Goal: Task Accomplishment & Management: Use online tool/utility

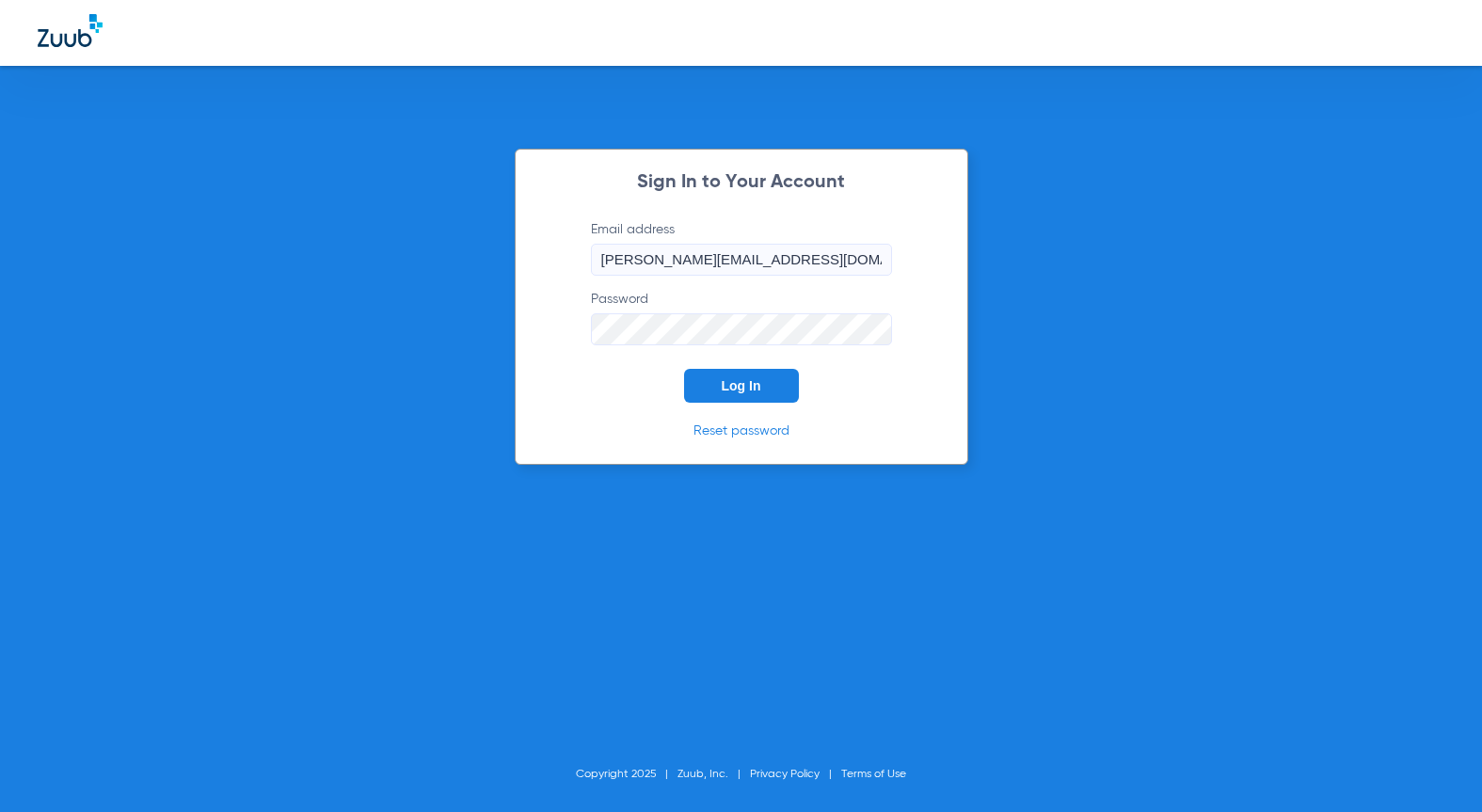
click at [747, 383] on span "Log In" at bounding box center [741, 385] width 39 height 15
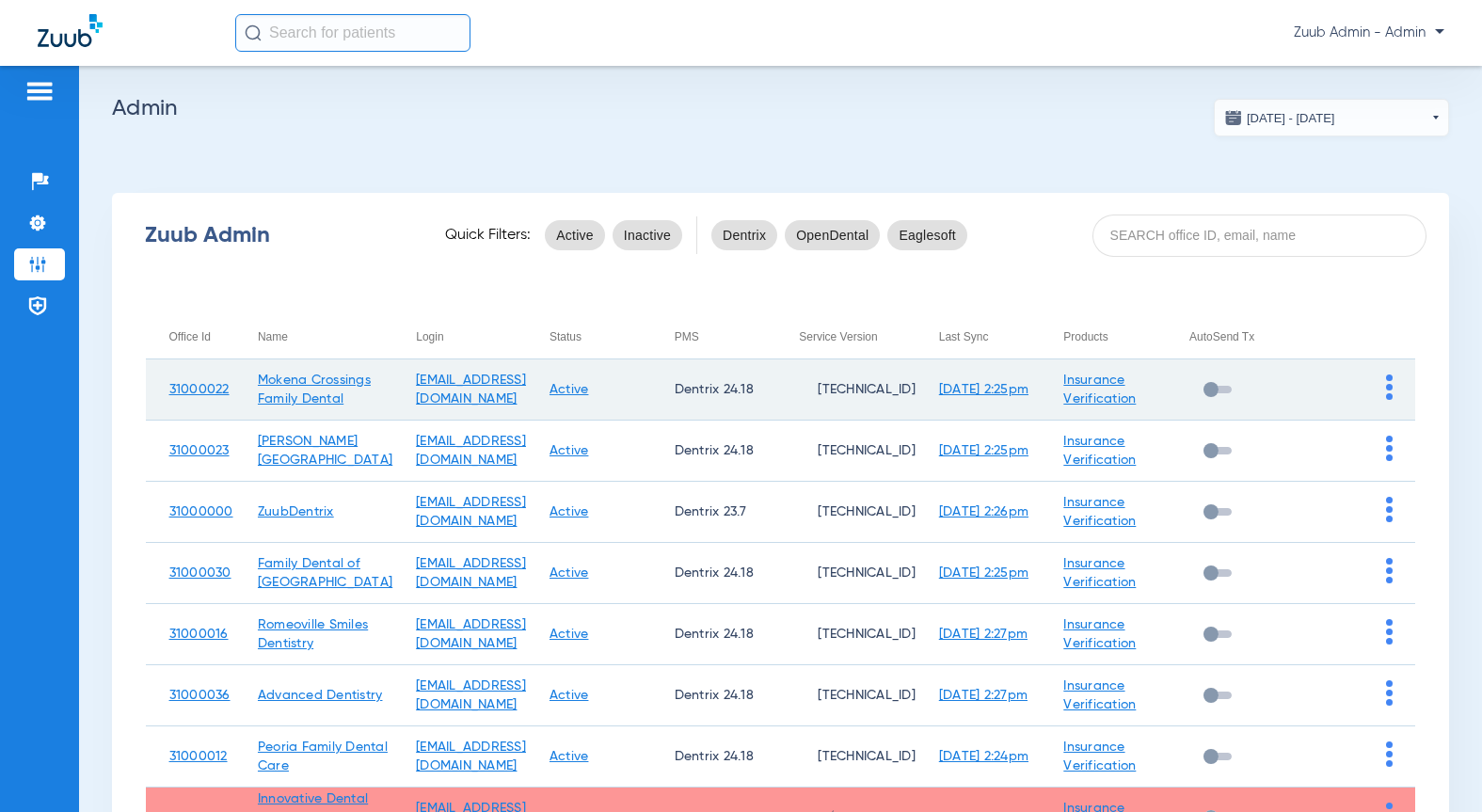
click at [1386, 393] on img at bounding box center [1389, 387] width 7 height 25
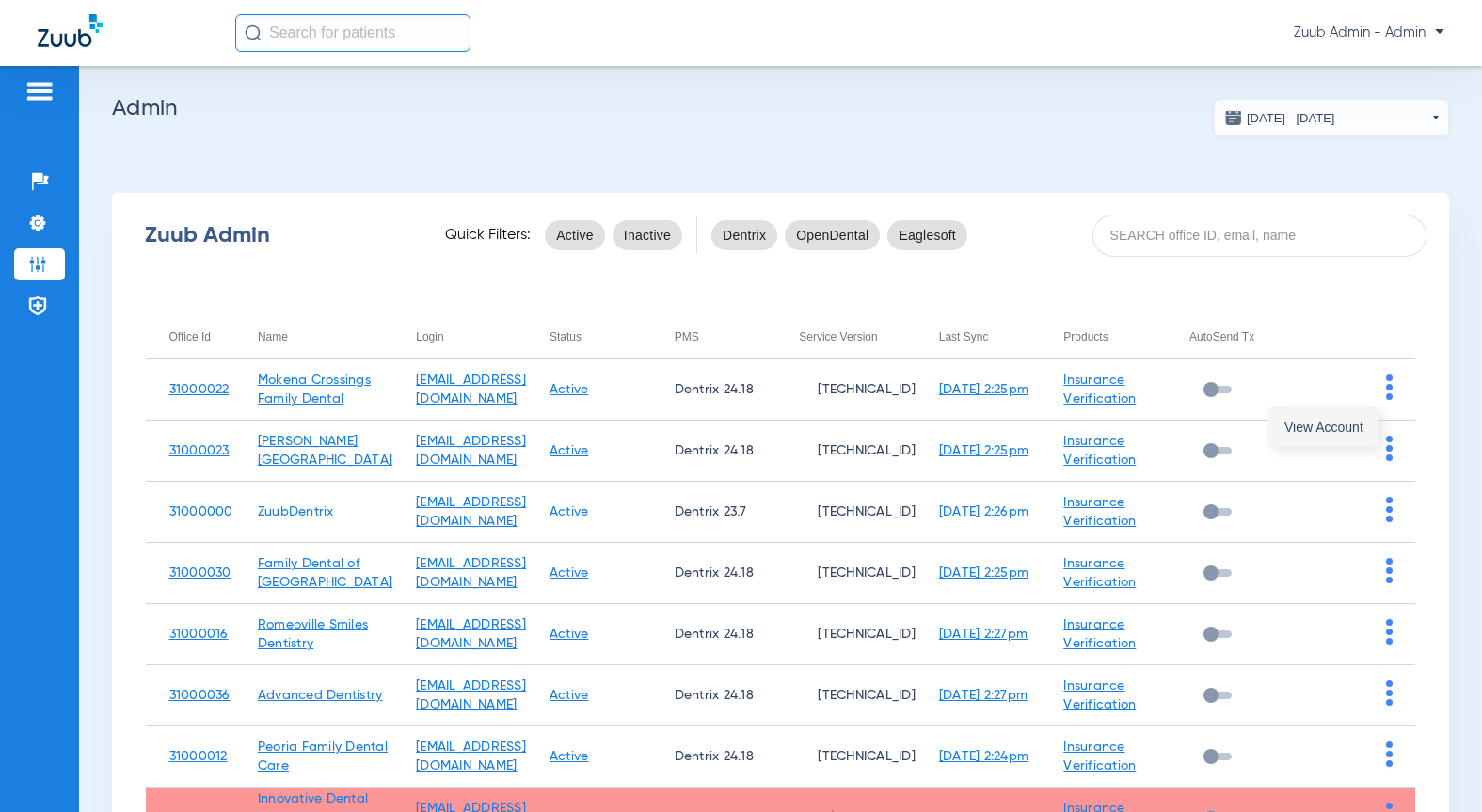
click at [1326, 429] on span "View Account" at bounding box center [1324, 426] width 79 height 13
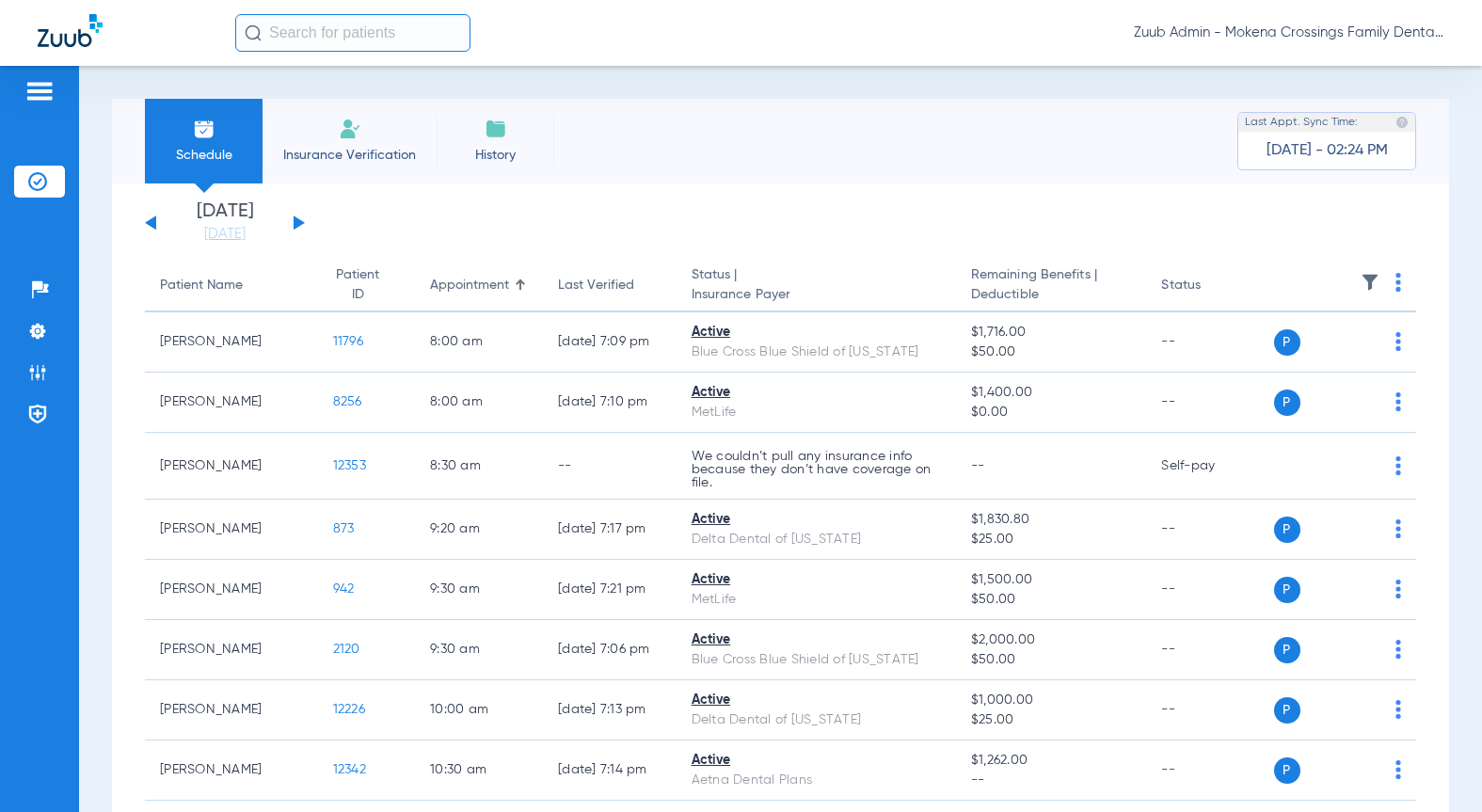
click at [1361, 287] on img at bounding box center [1370, 281] width 19 height 19
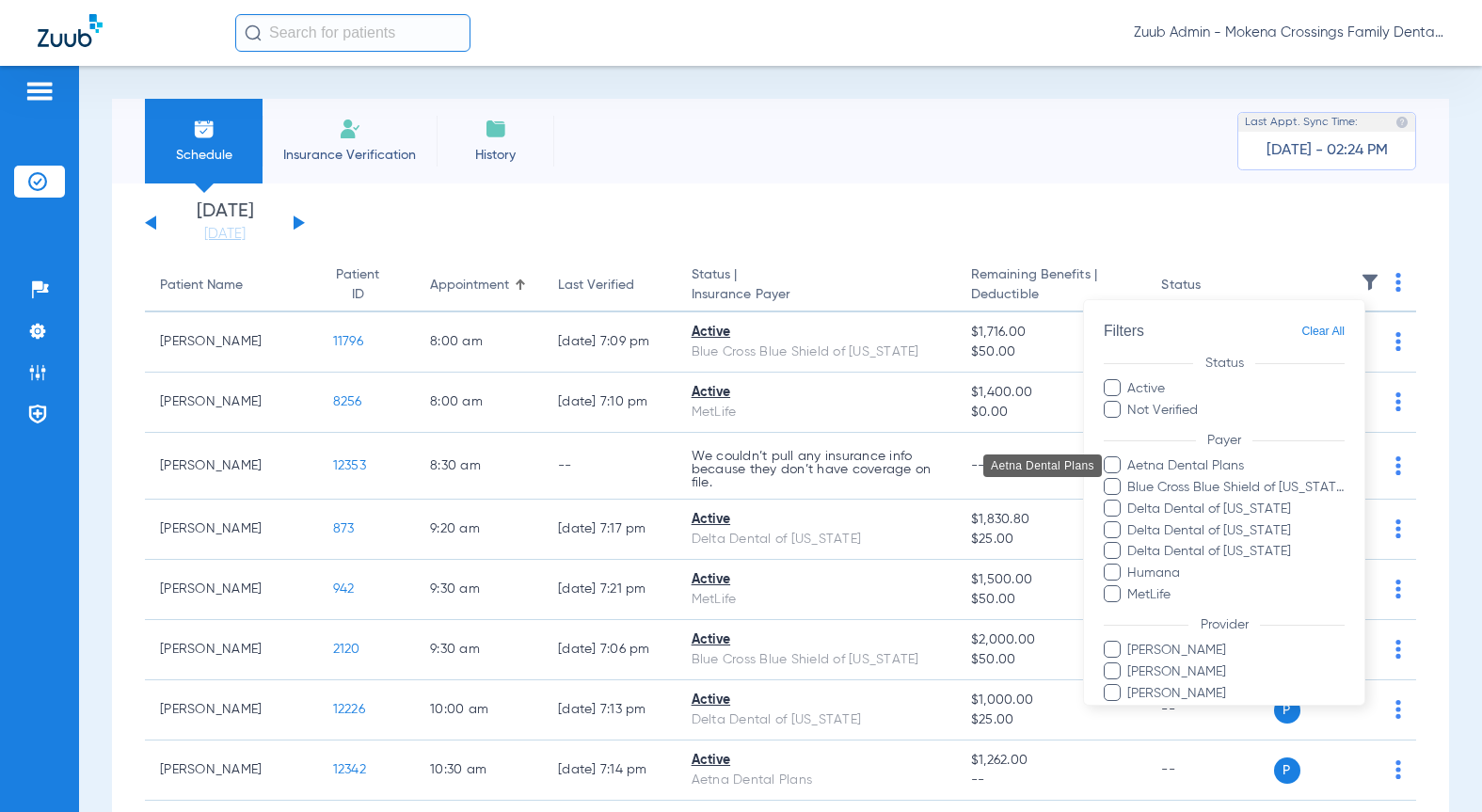
click at [1167, 467] on span "Aetna Dental Plans" at bounding box center [1236, 466] width 219 height 20
click at [1131, 479] on input "Aetna Dental Plans" at bounding box center [1131, 479] width 0 height 0
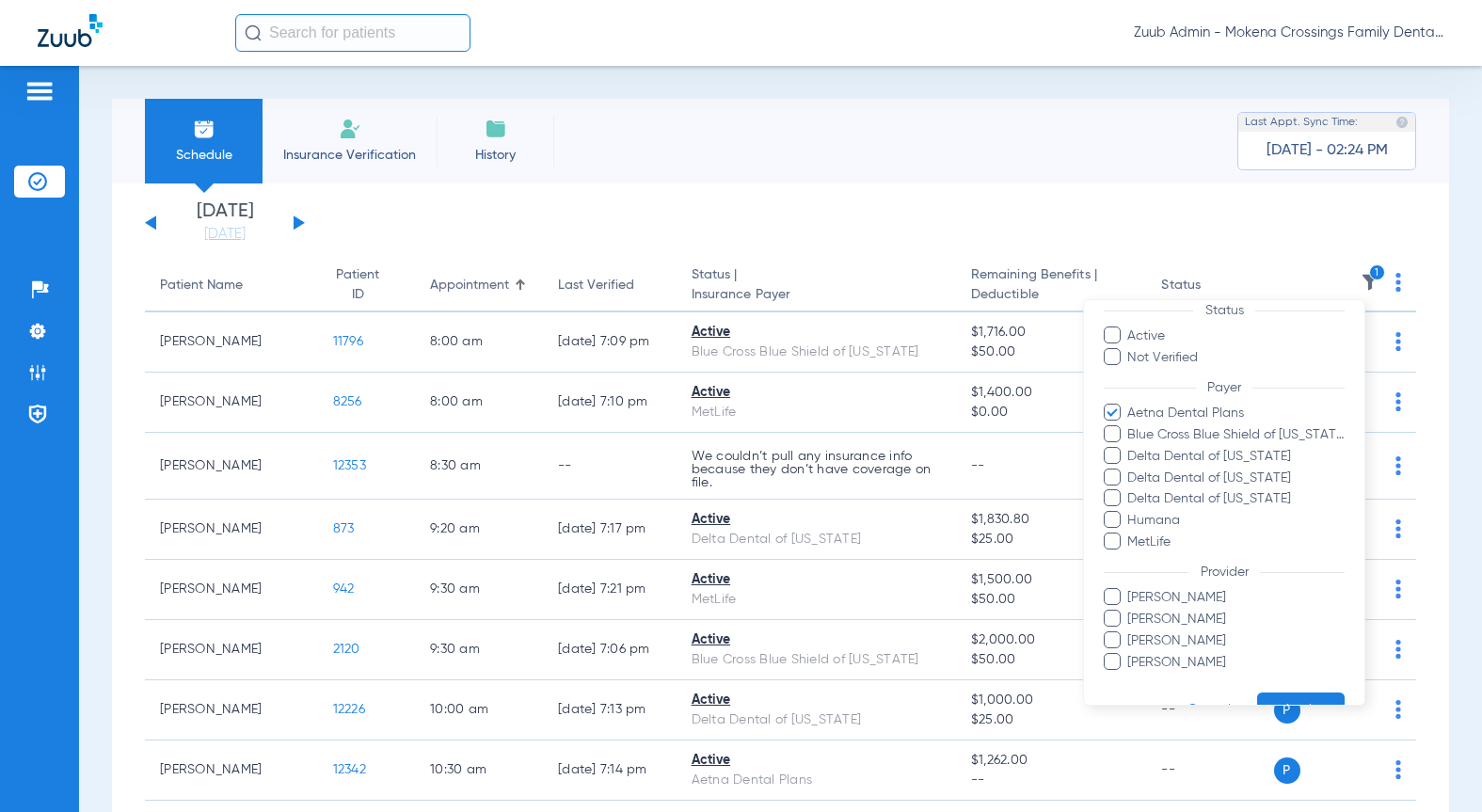
scroll to position [96, 0]
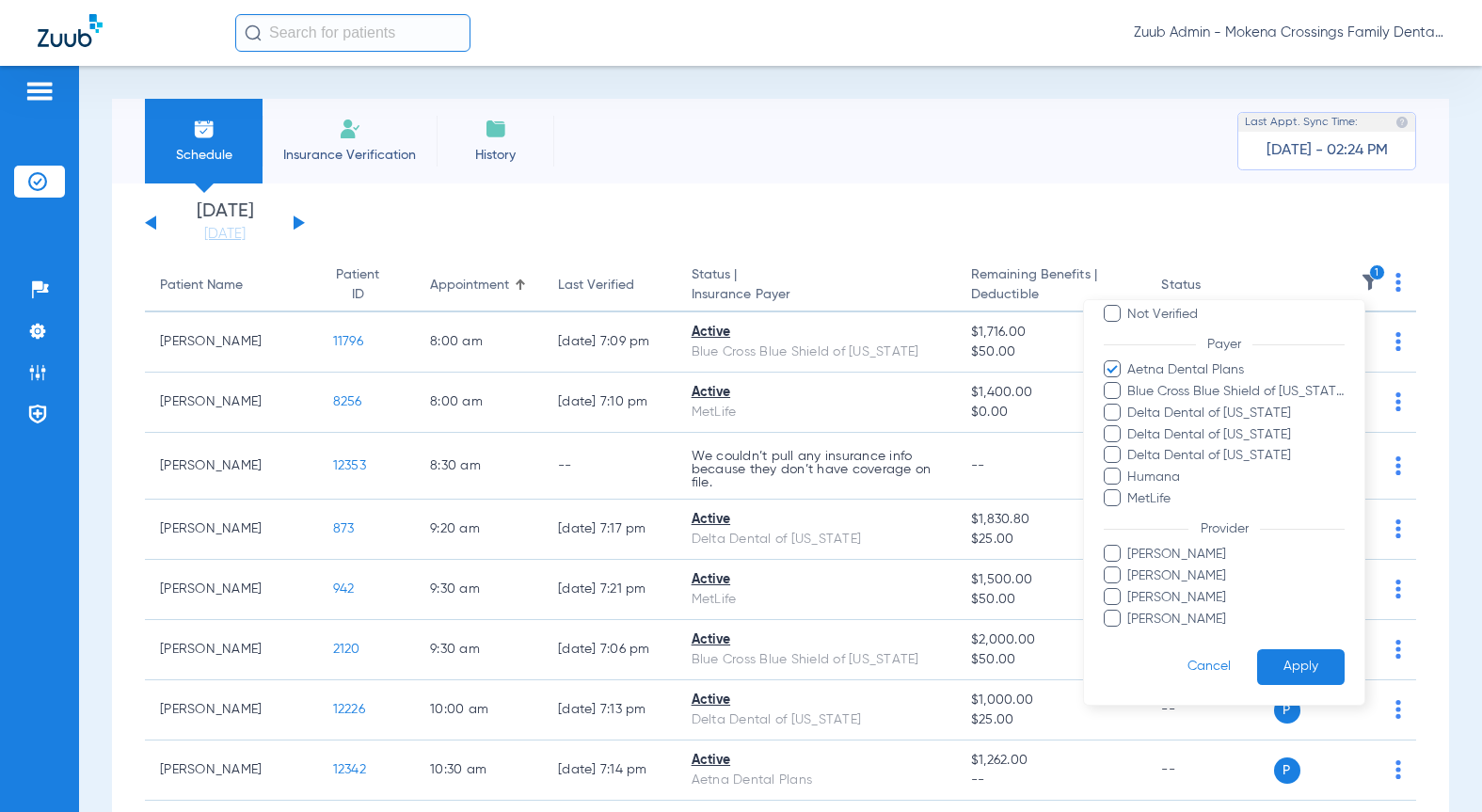
click at [1276, 667] on button "Apply" at bounding box center [1301, 667] width 88 height 37
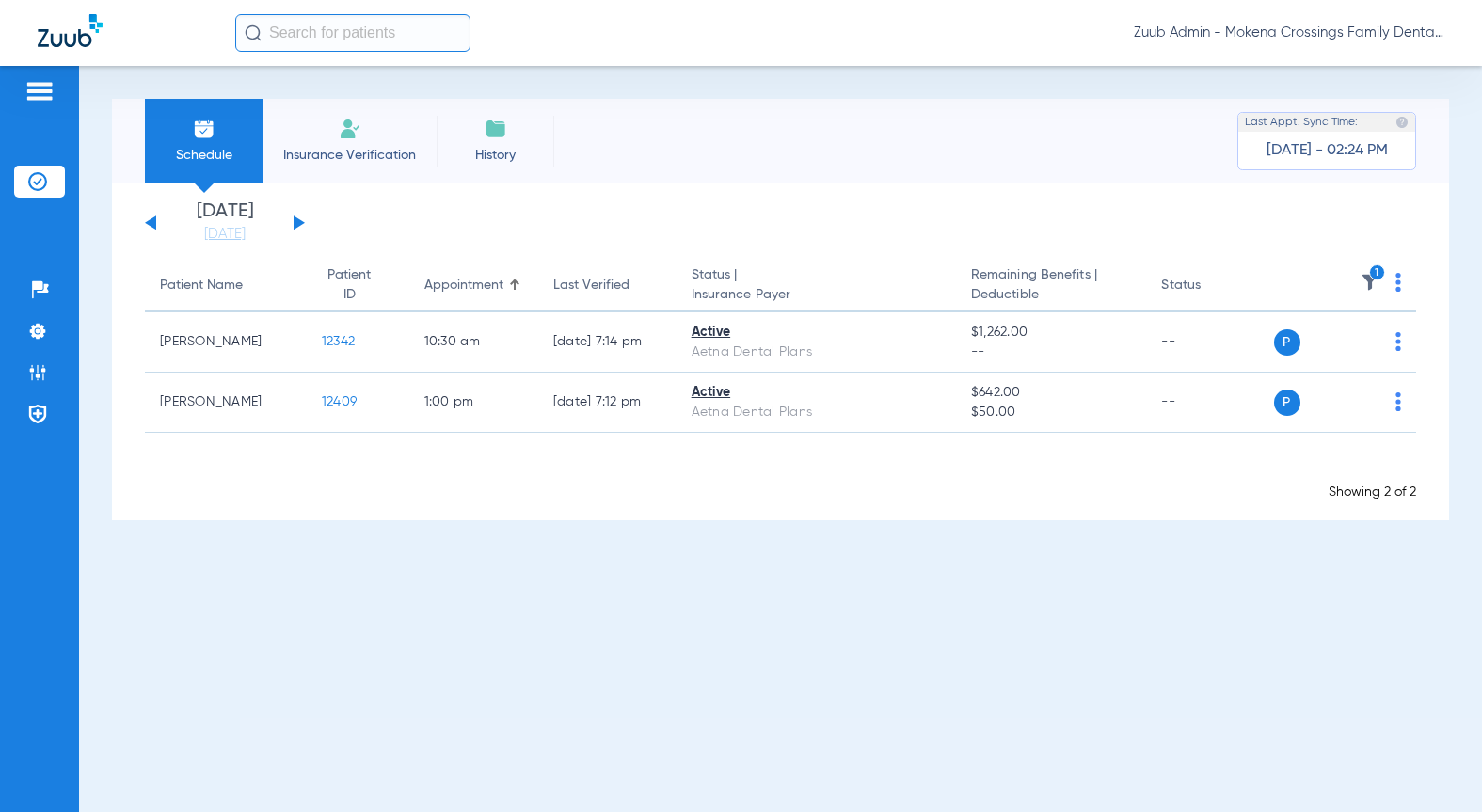
click at [296, 221] on button at bounding box center [300, 223] width 12 height 14
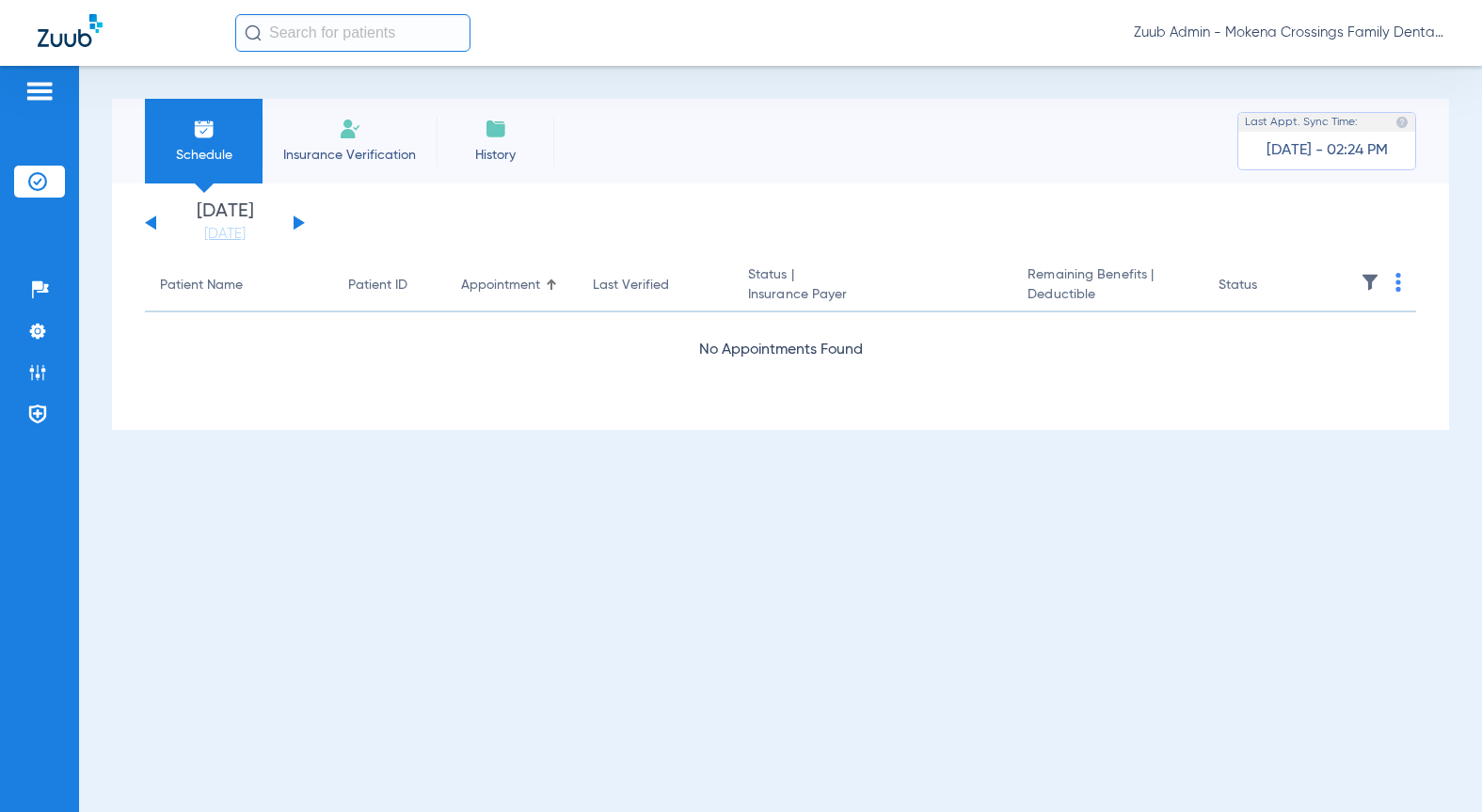
click at [296, 221] on button at bounding box center [300, 223] width 12 height 14
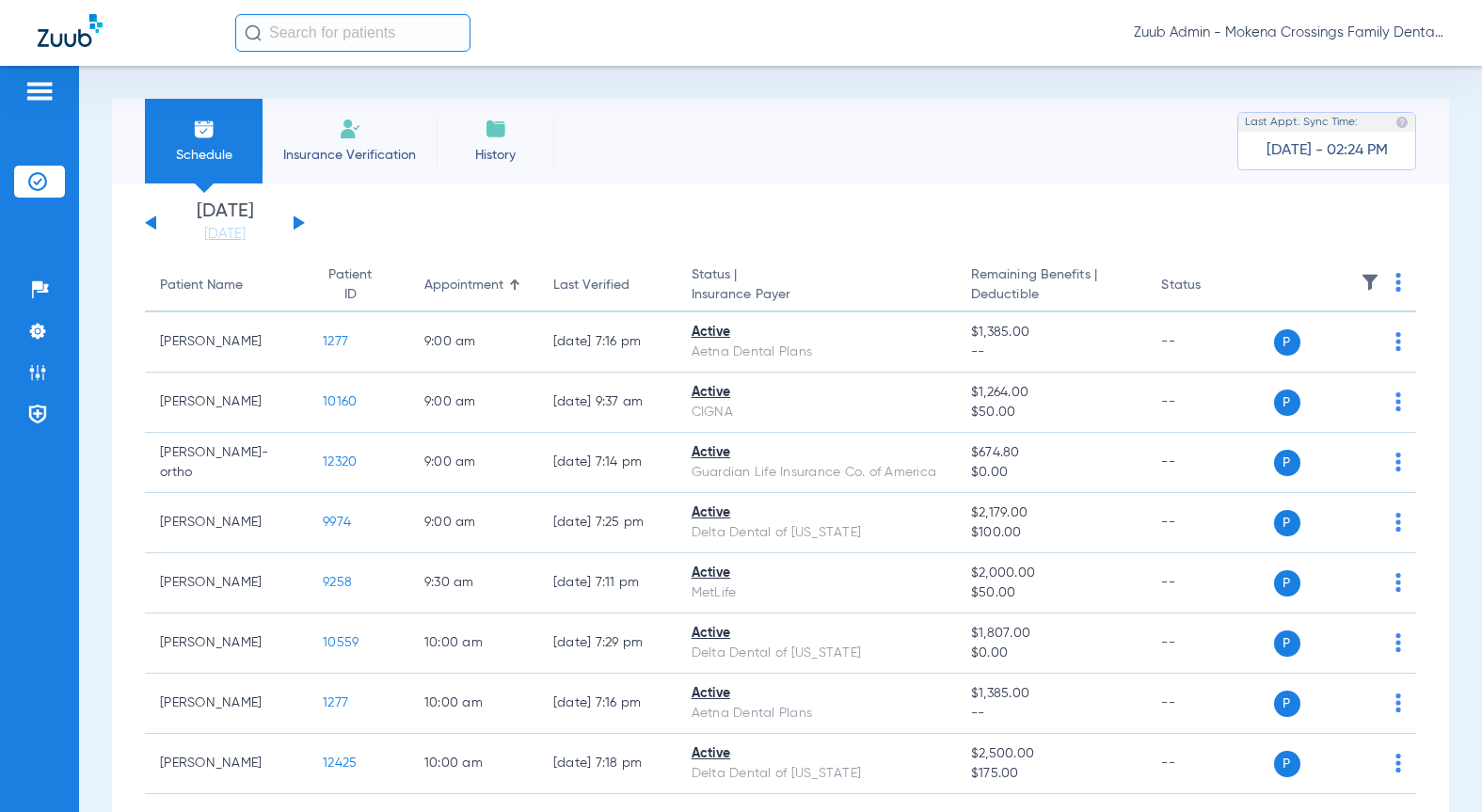
click at [1361, 279] on img at bounding box center [1370, 281] width 19 height 19
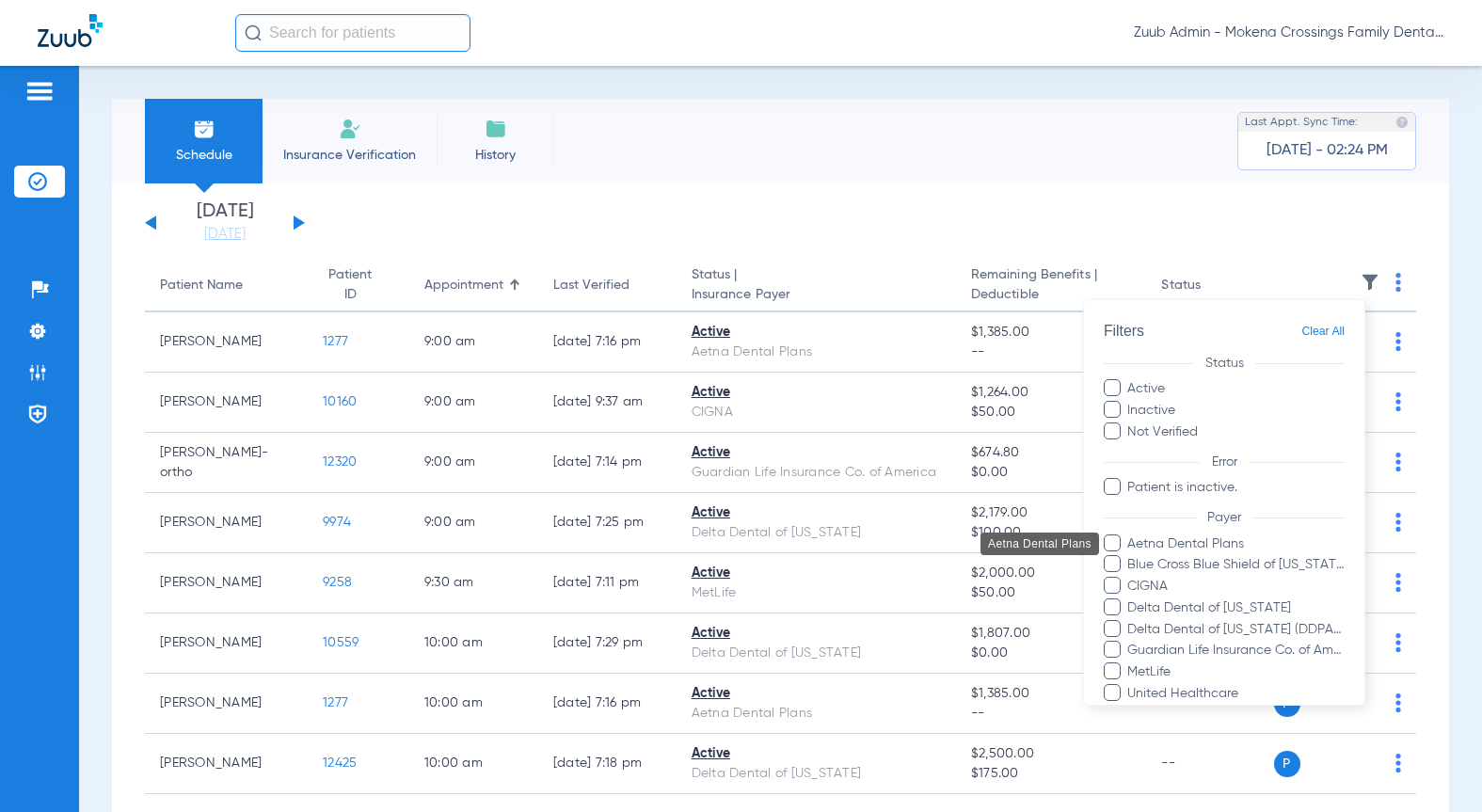
click at [1186, 540] on span "Aetna Dental Plans" at bounding box center [1236, 543] width 219 height 20
click at [1131, 556] on input "Aetna Dental Plans" at bounding box center [1131, 556] width 0 height 0
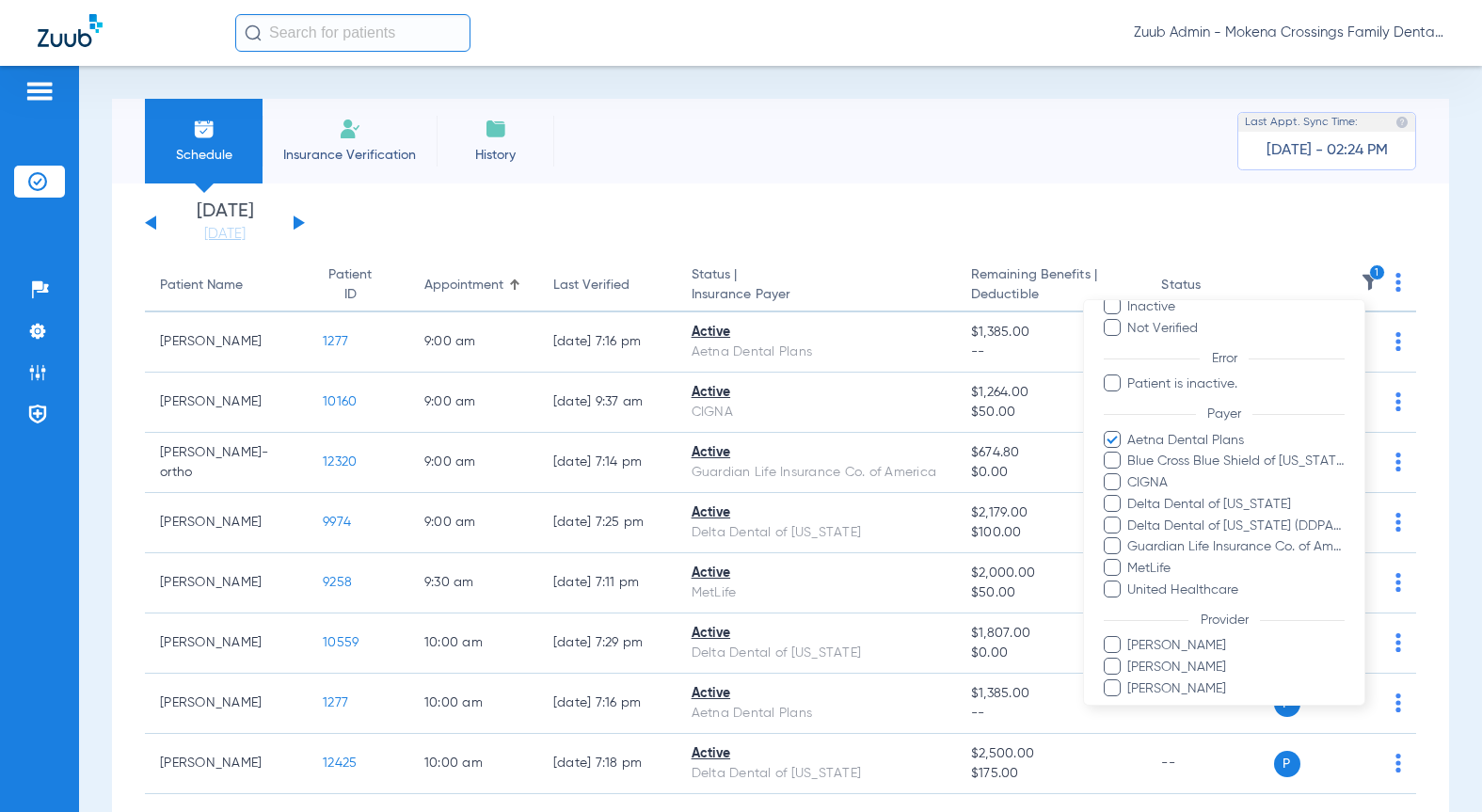
scroll to position [173, 0]
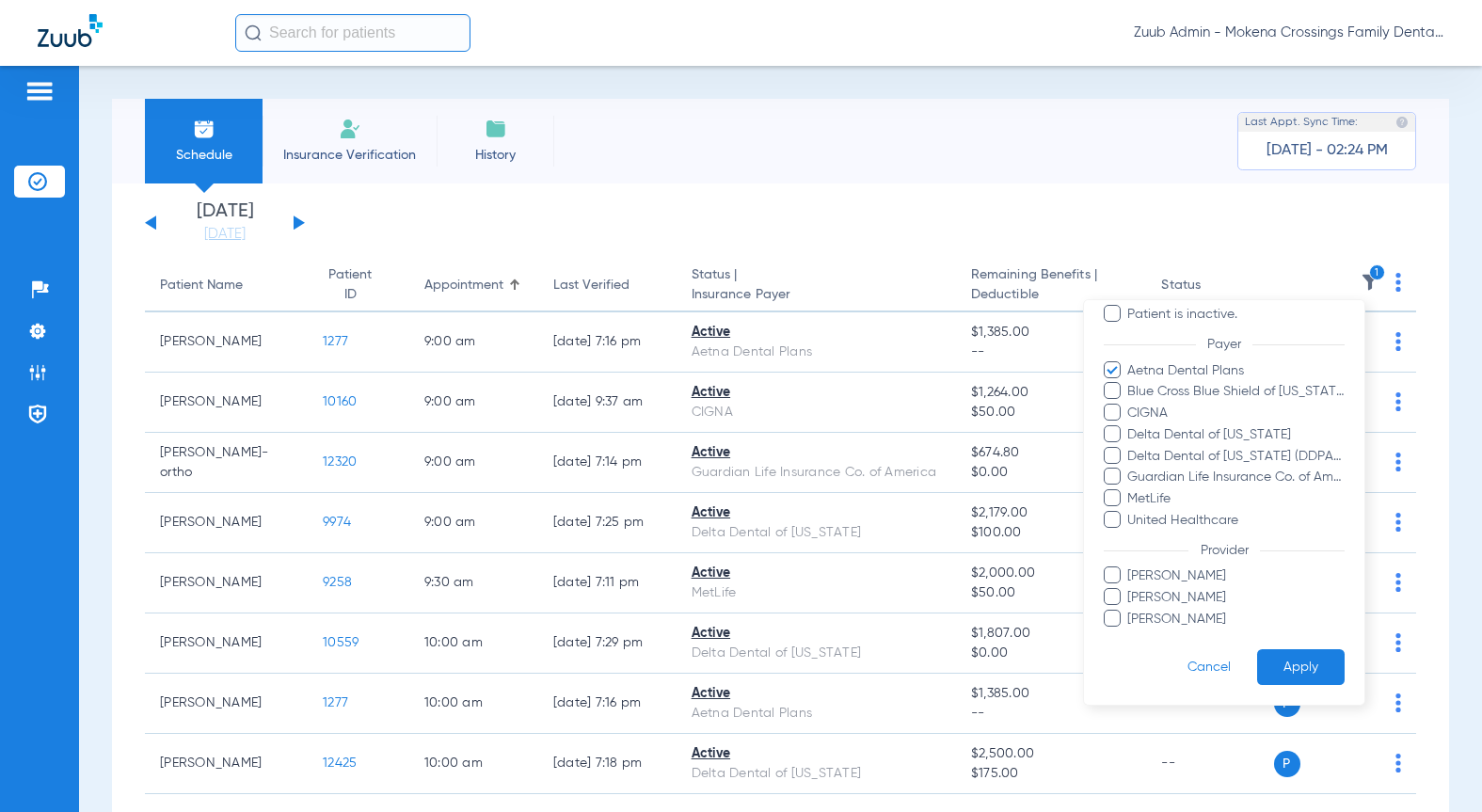
click at [1292, 651] on button "Apply" at bounding box center [1301, 667] width 88 height 37
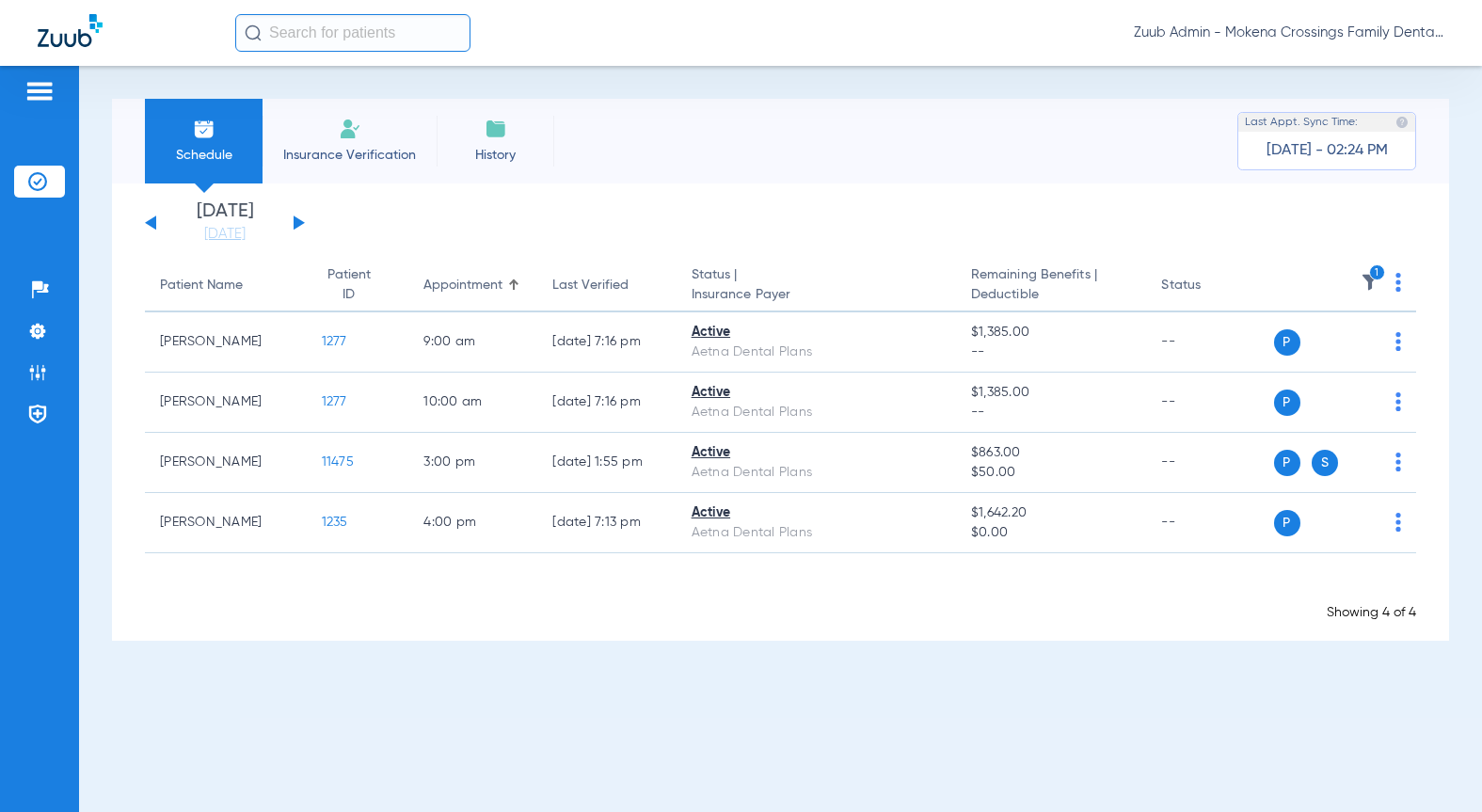
click at [298, 221] on button at bounding box center [300, 223] width 12 height 14
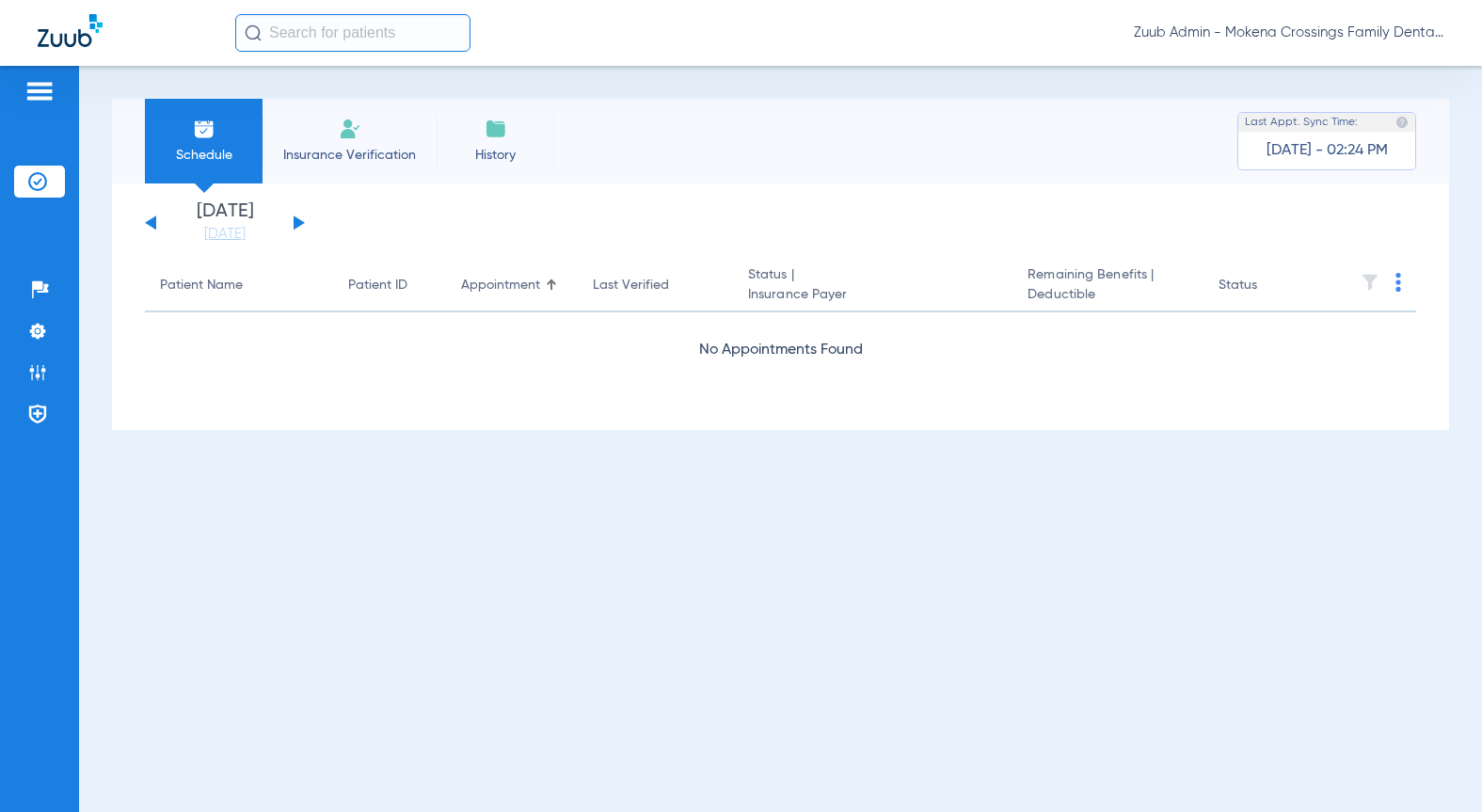
click at [298, 221] on button at bounding box center [300, 223] width 12 height 14
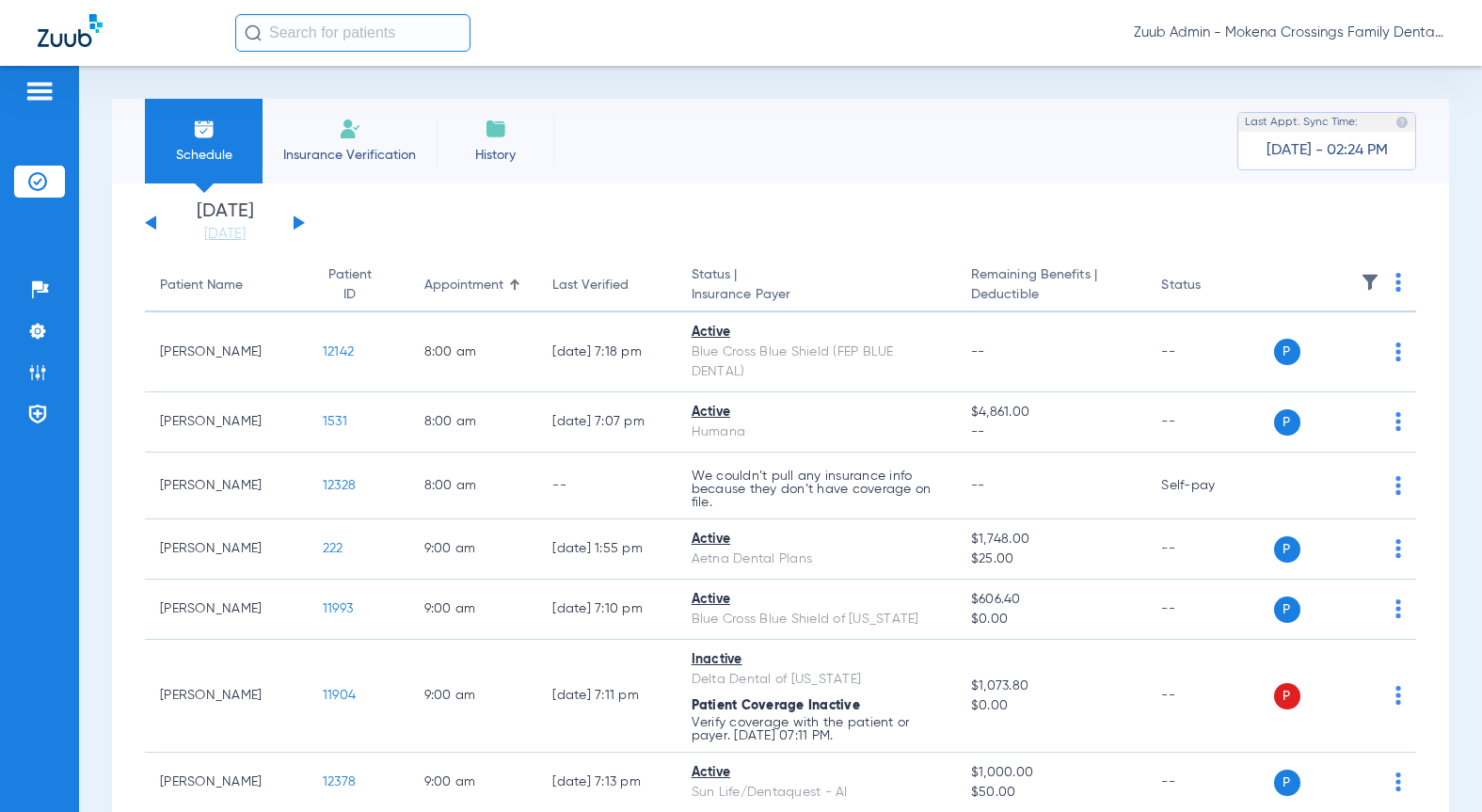
click at [1361, 277] on img at bounding box center [1370, 281] width 19 height 19
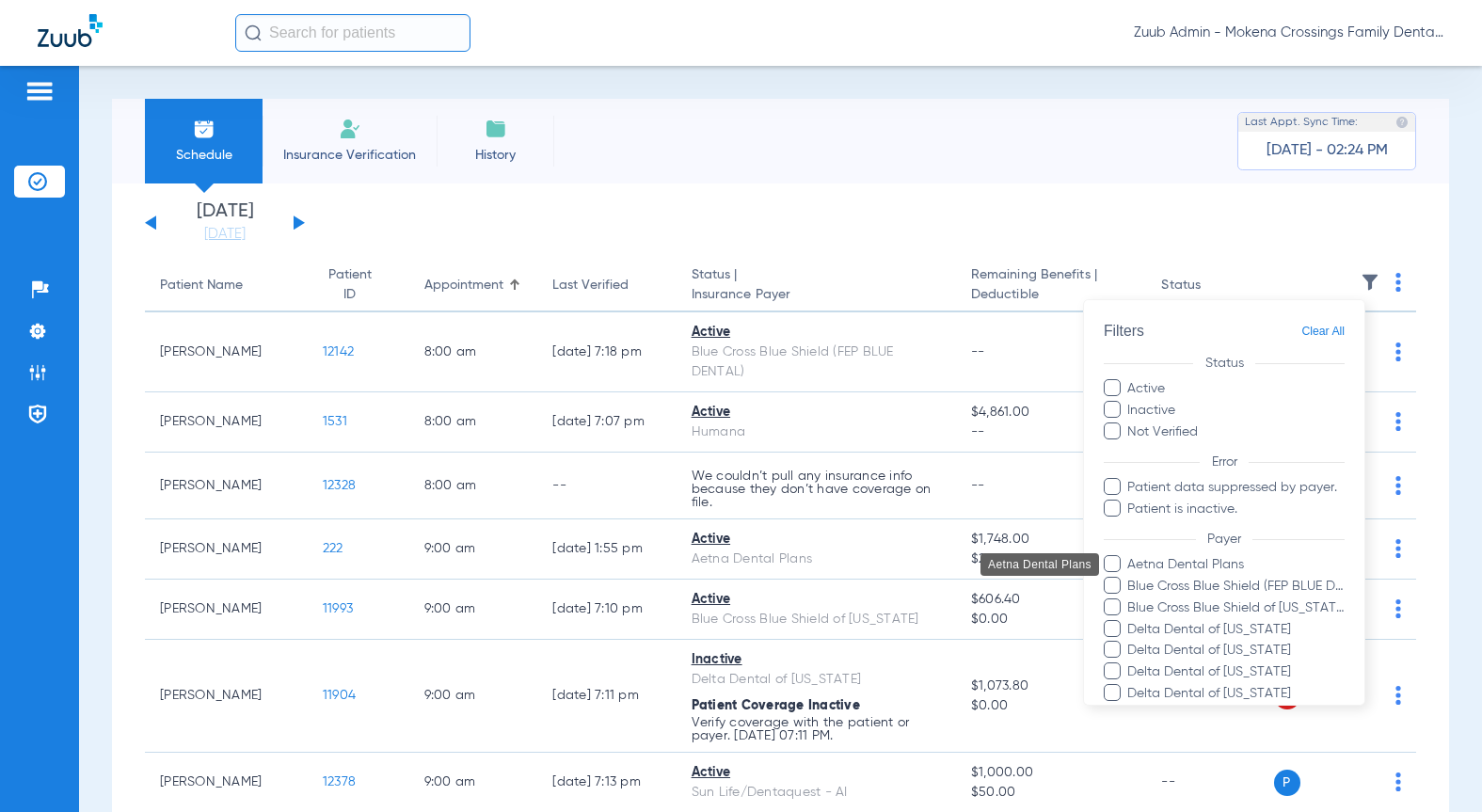
click at [1220, 563] on span "Aetna Dental Plans" at bounding box center [1236, 565] width 219 height 20
click at [1131, 578] on input "Aetna Dental Plans" at bounding box center [1131, 578] width 0 height 0
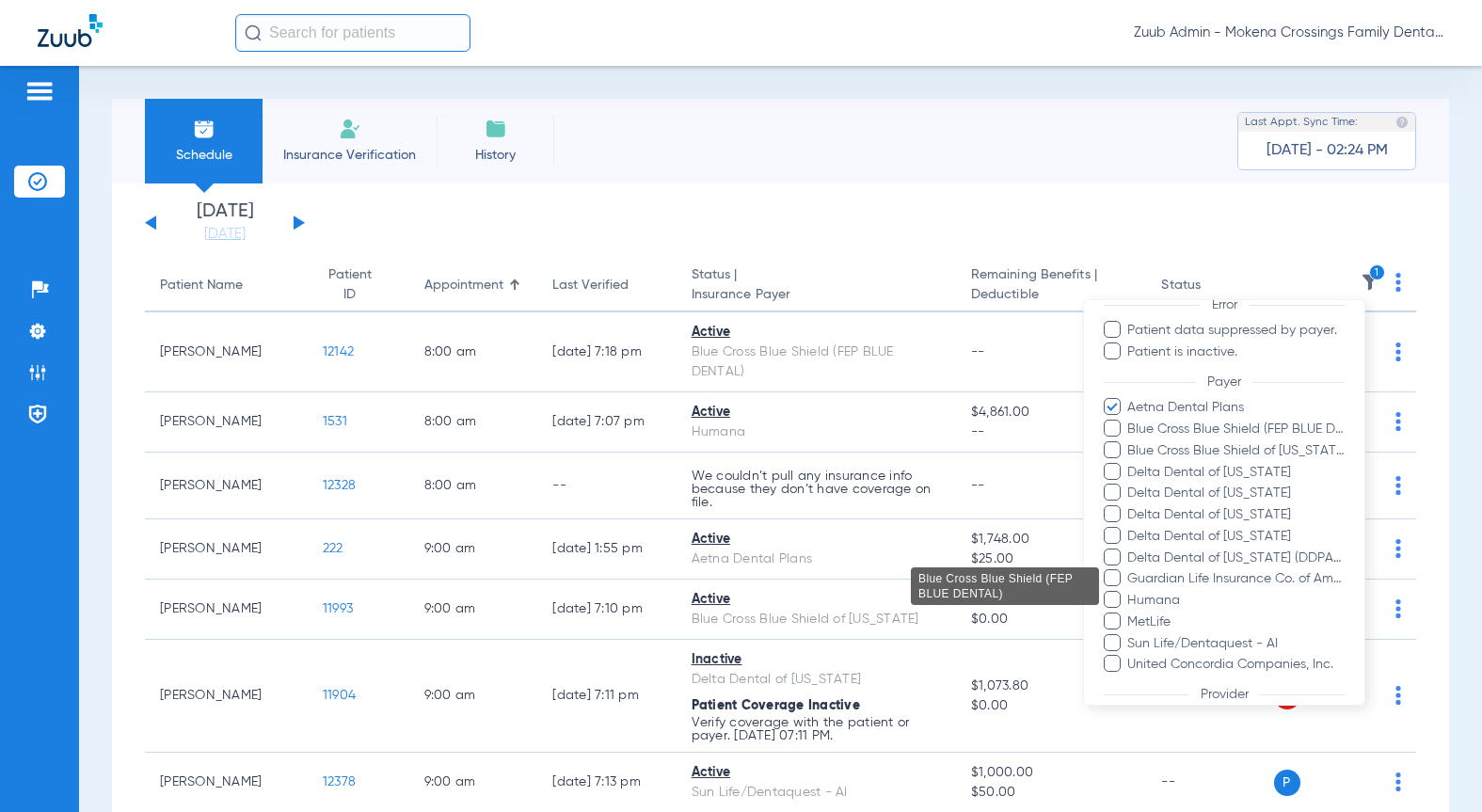
scroll to position [345, 0]
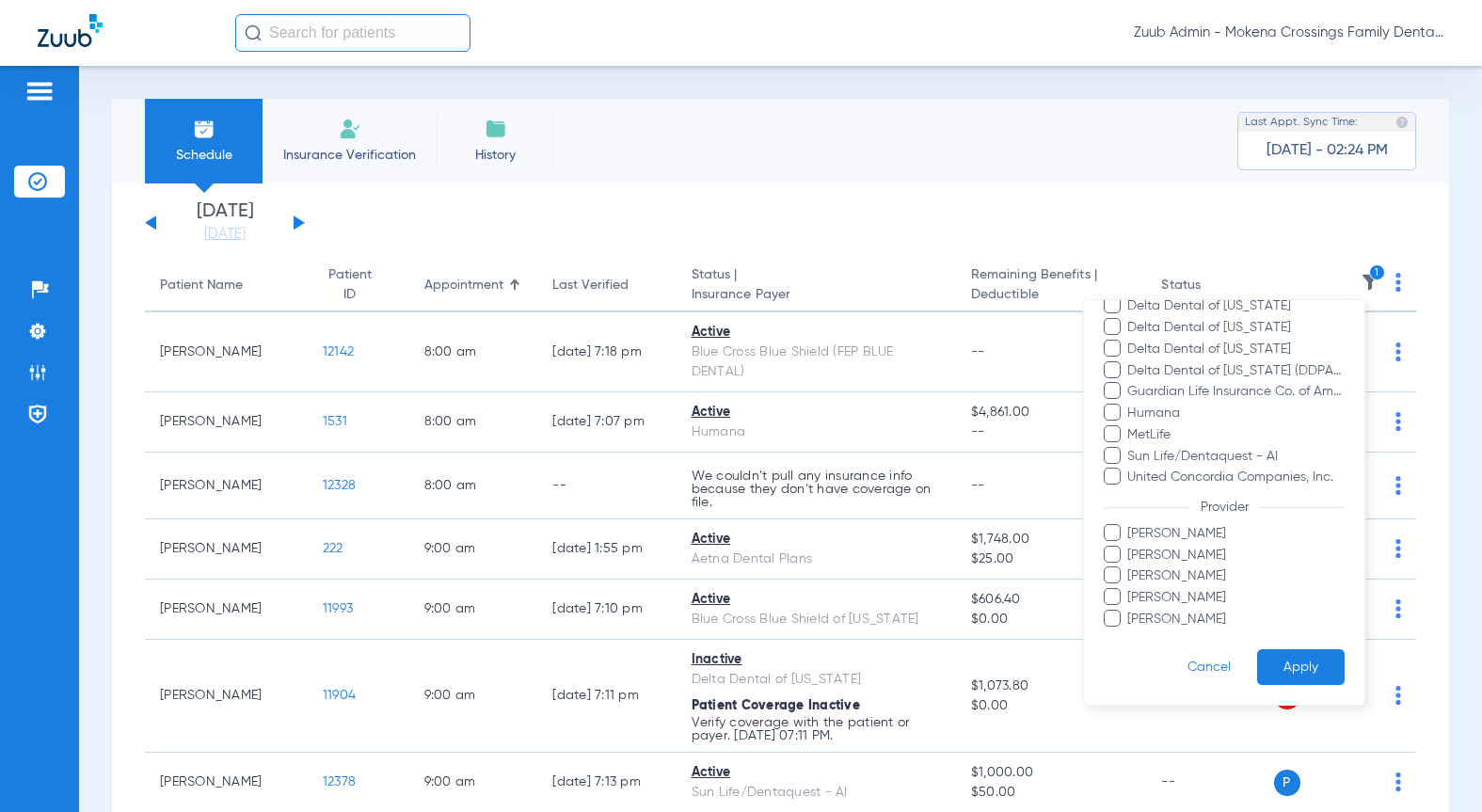
click at [1283, 670] on button "Apply" at bounding box center [1301, 667] width 88 height 37
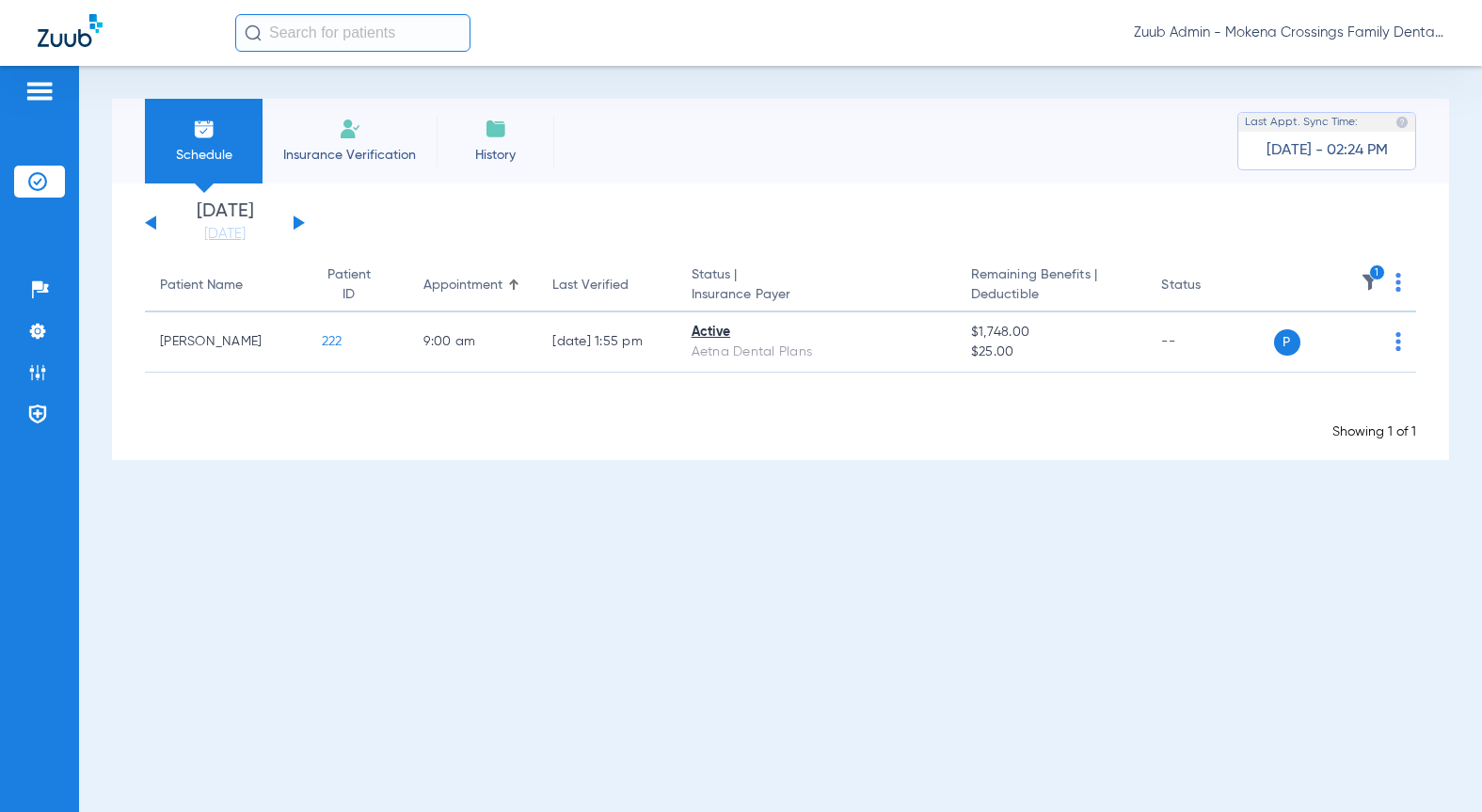
click at [300, 224] on div "Sunday 08-03-2025 Monday 08-04-2025 Tuesday 08-05-2025 Wednesday 08-06-2025 Thu…" at bounding box center [225, 223] width 160 height 41
click at [299, 223] on button at bounding box center [300, 223] width 12 height 14
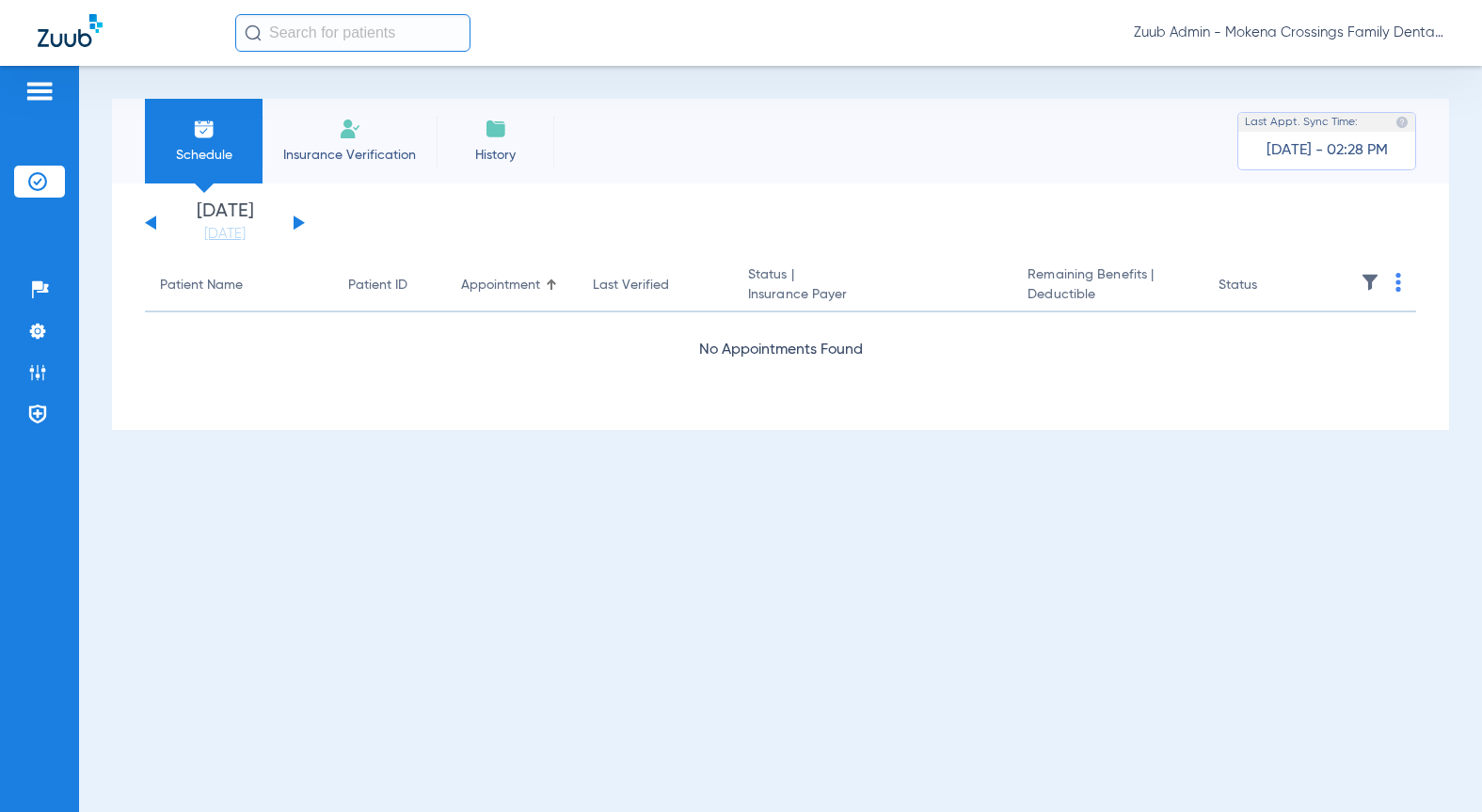
click at [299, 223] on button at bounding box center [300, 223] width 12 height 14
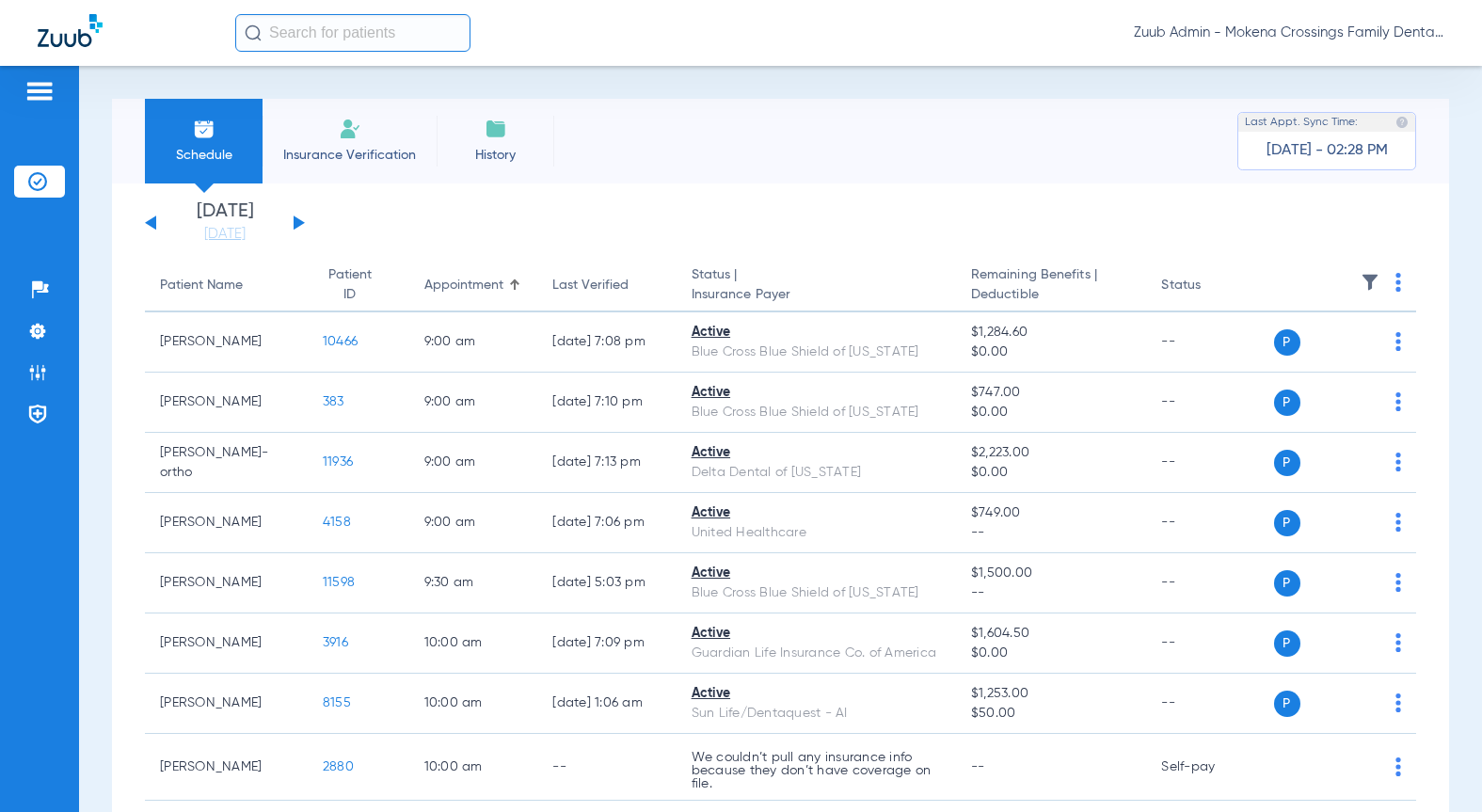
click at [1361, 275] on img at bounding box center [1370, 281] width 19 height 19
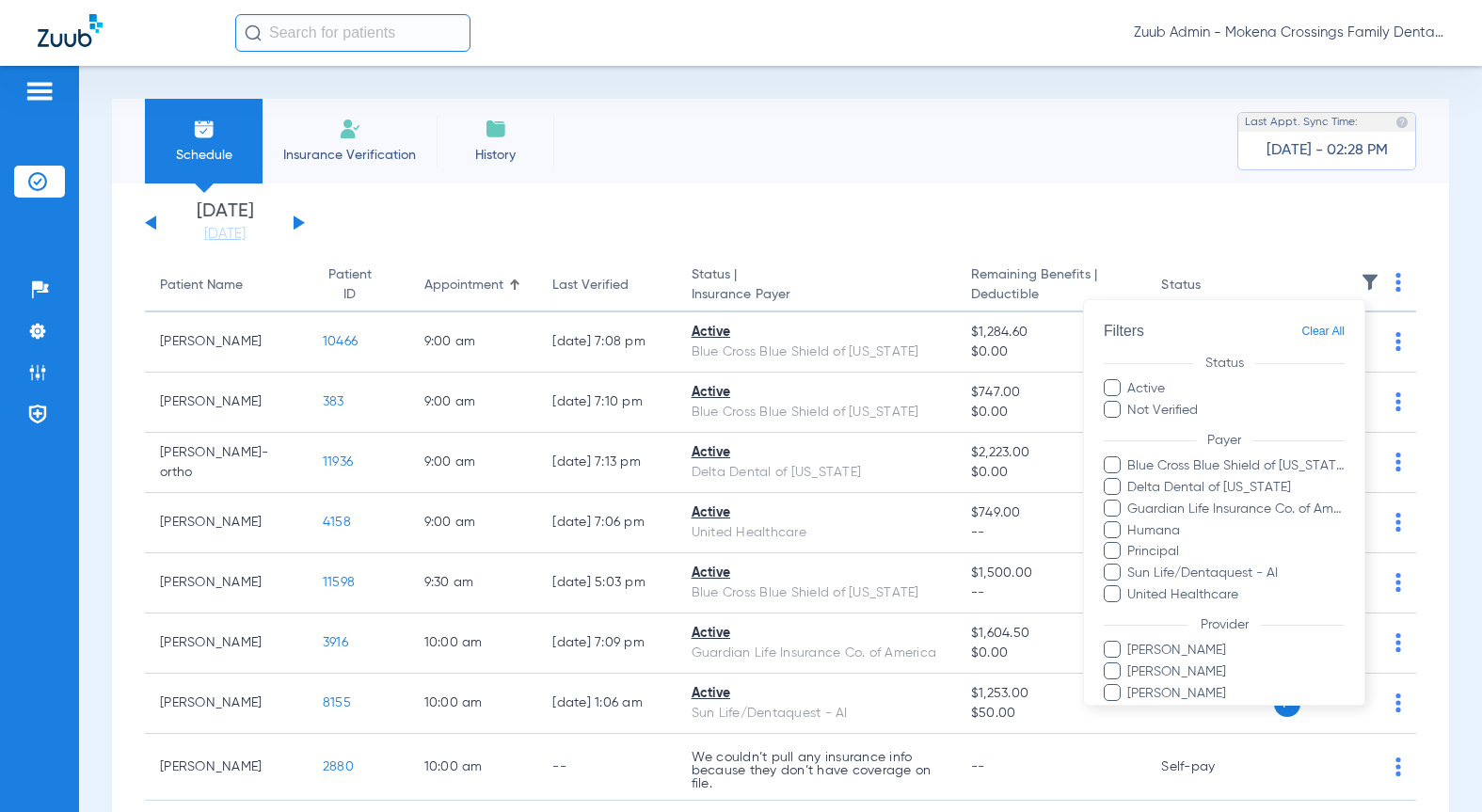
click at [477, 177] on div at bounding box center [741, 406] width 1482 height 812
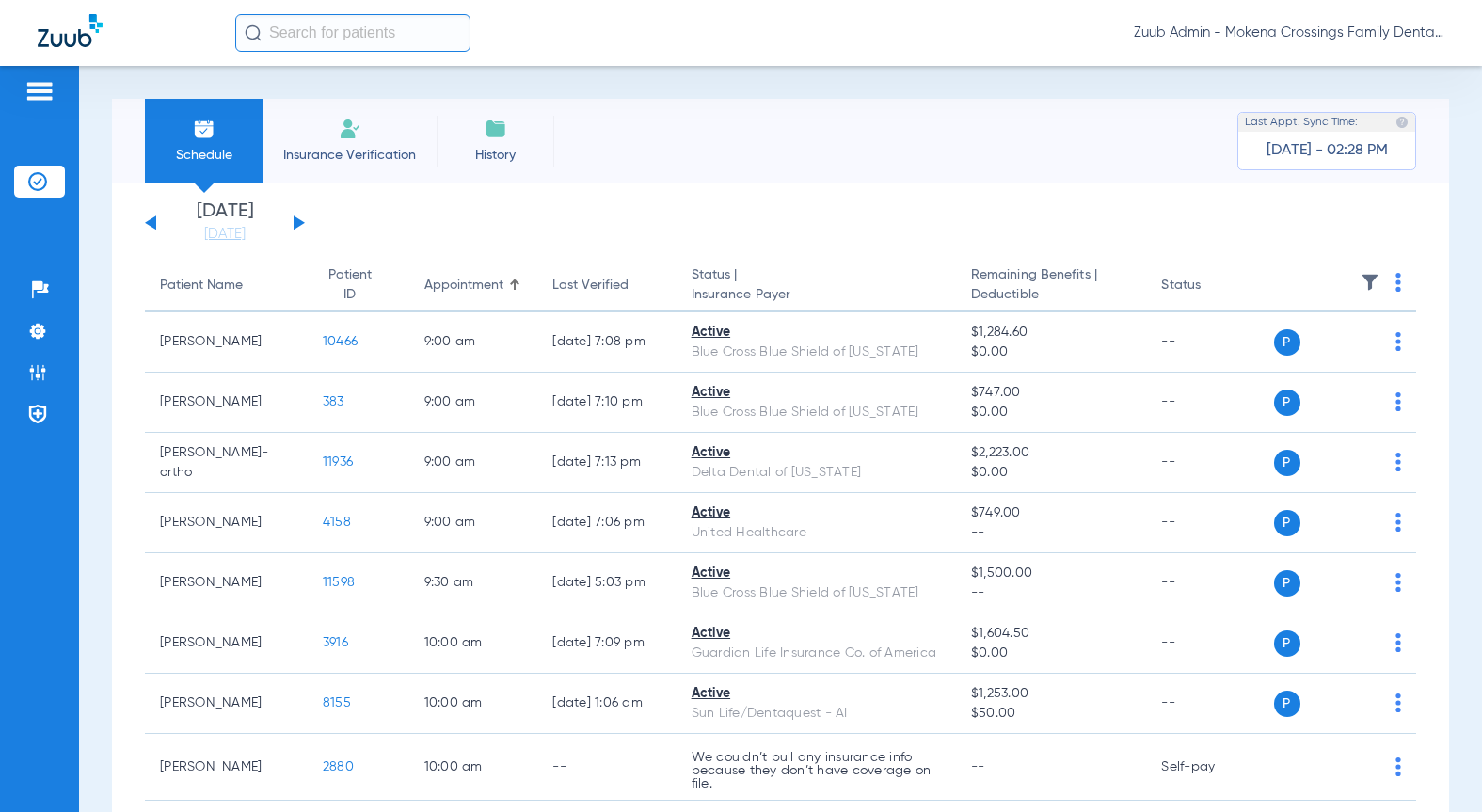
click at [297, 222] on button at bounding box center [300, 223] width 12 height 14
